Goal: Task Accomplishment & Management: Use online tool/utility

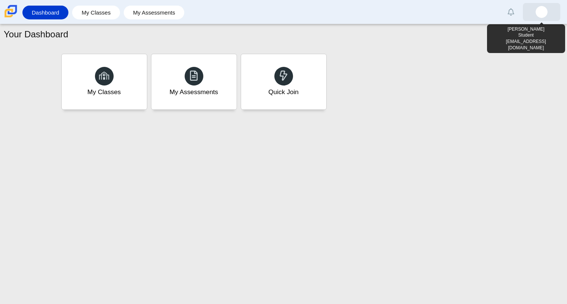
click at [554, 7] on link at bounding box center [541, 12] width 37 height 18
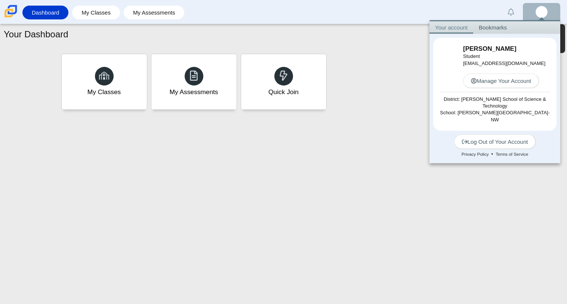
click at [547, 11] on img at bounding box center [542, 12] width 12 height 12
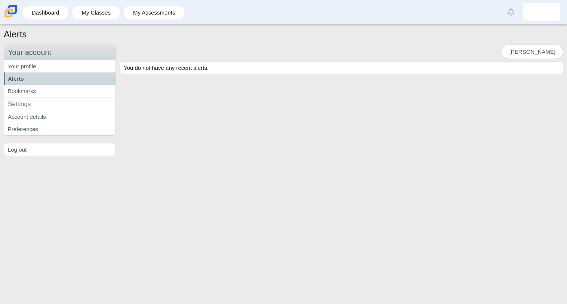
click at [112, 207] on div "Alerts Your account Your account Your profile Alerts Bookmarks Settings Account…" at bounding box center [283, 164] width 567 height 280
click at [152, 14] on link "My Assessments" at bounding box center [153, 13] width 53 height 14
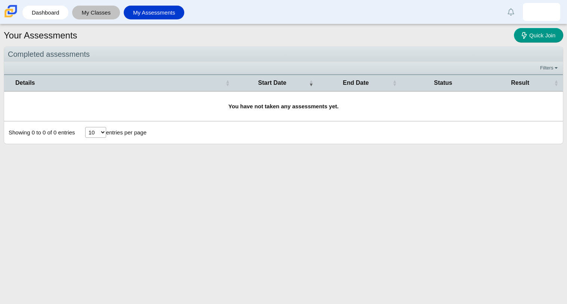
click at [119, 12] on div "My Classes" at bounding box center [96, 13] width 48 height 14
click at [56, 16] on link "Dashboard" at bounding box center [45, 13] width 38 height 14
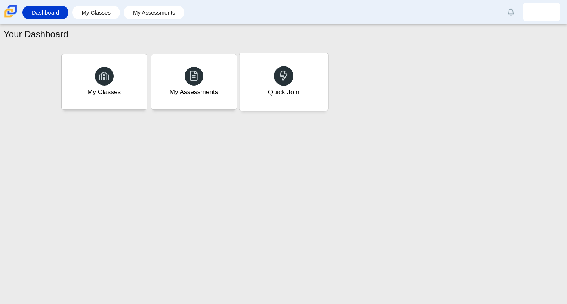
click at [258, 91] on div "Quick Join" at bounding box center [283, 82] width 89 height 58
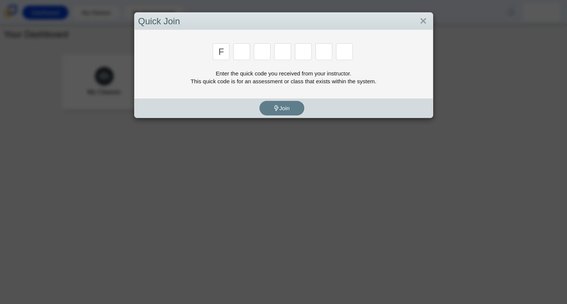
type input "f"
type input "7"
type input "m"
type input "c"
type input "h"
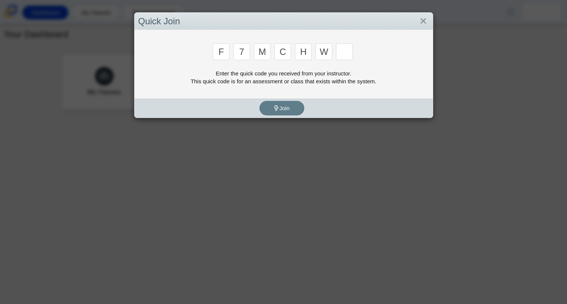
type input "w"
type input "k"
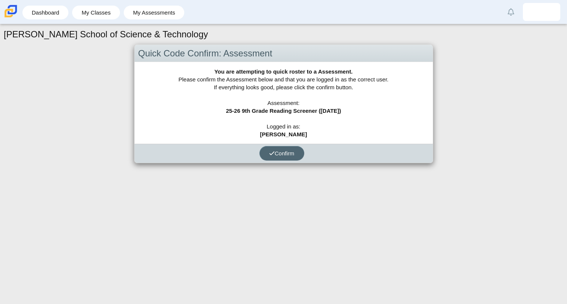
click at [289, 158] on button "Confirm" at bounding box center [281, 153] width 45 height 15
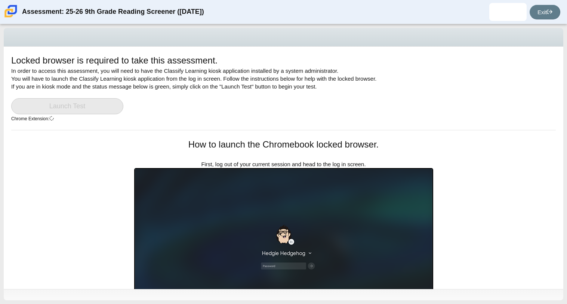
drag, startPoint x: 563, startPoint y: 123, endPoint x: 566, endPoint y: 185, distance: 62.1
click at [566, 185] on div "Locked browser is required to take this assessment. In order to access this ass…" at bounding box center [283, 164] width 567 height 280
drag, startPoint x: 566, startPoint y: 187, endPoint x: 566, endPoint y: 236, distance: 49.7
click at [566, 236] on div "Locked browser is required to take this assessment. In order to access this ass…" at bounding box center [283, 164] width 567 height 280
click at [502, 128] on div "Locked browser is required to take this assessment. In order to access this ass…" at bounding box center [283, 92] width 545 height 76
